Goal: Navigation & Orientation: Find specific page/section

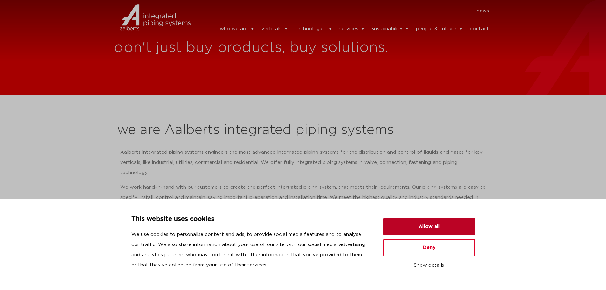
click at [422, 226] on button "Allow all" at bounding box center [430, 226] width 92 height 17
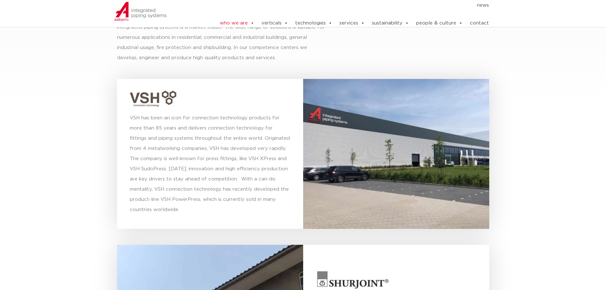
scroll to position [1751, 0]
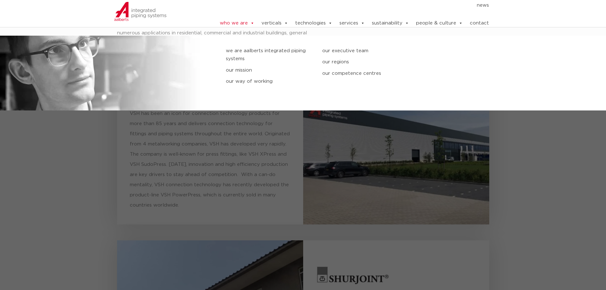
click at [247, 20] on link "who we are" at bounding box center [237, 23] width 35 height 13
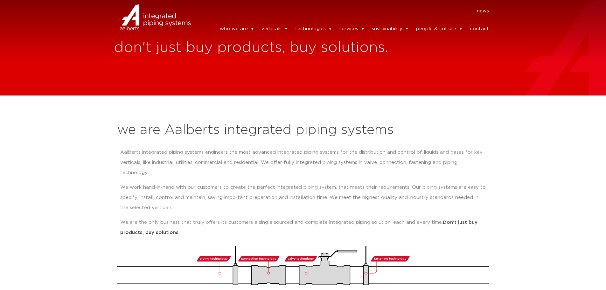
click at [247, 26] on link "who we are" at bounding box center [237, 29] width 35 height 13
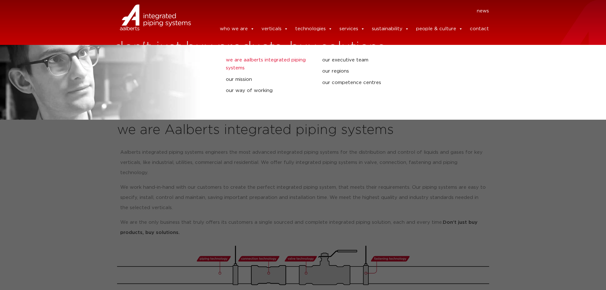
click at [236, 63] on link "we are Aalberts integrated piping systems" at bounding box center [269, 64] width 87 height 16
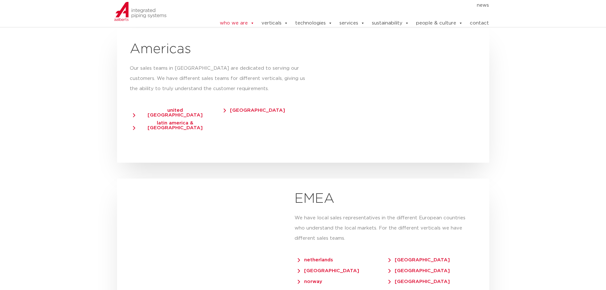
scroll to position [1178, 0]
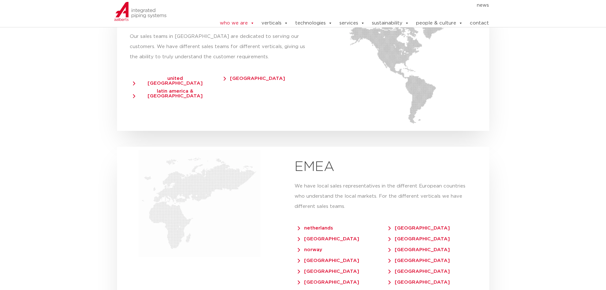
click at [181, 76] on span "united [GEOGRAPHIC_DATA]" at bounding box center [172, 81] width 78 height 10
